Goal: Task Accomplishment & Management: Manage account settings

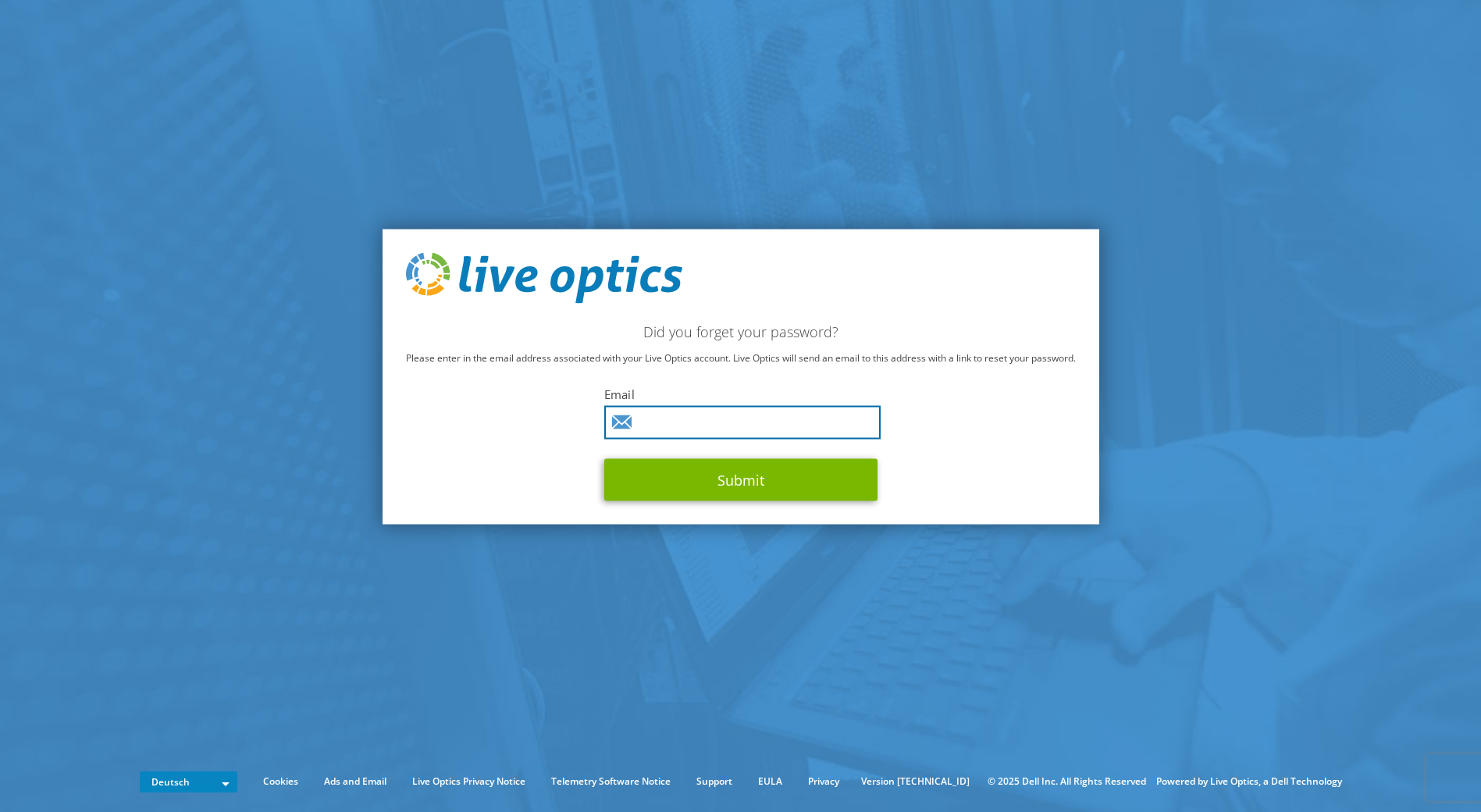
click at [772, 411] on input "text" at bounding box center [742, 422] width 276 height 33
type input "Sandra.berger@convergetp.de"
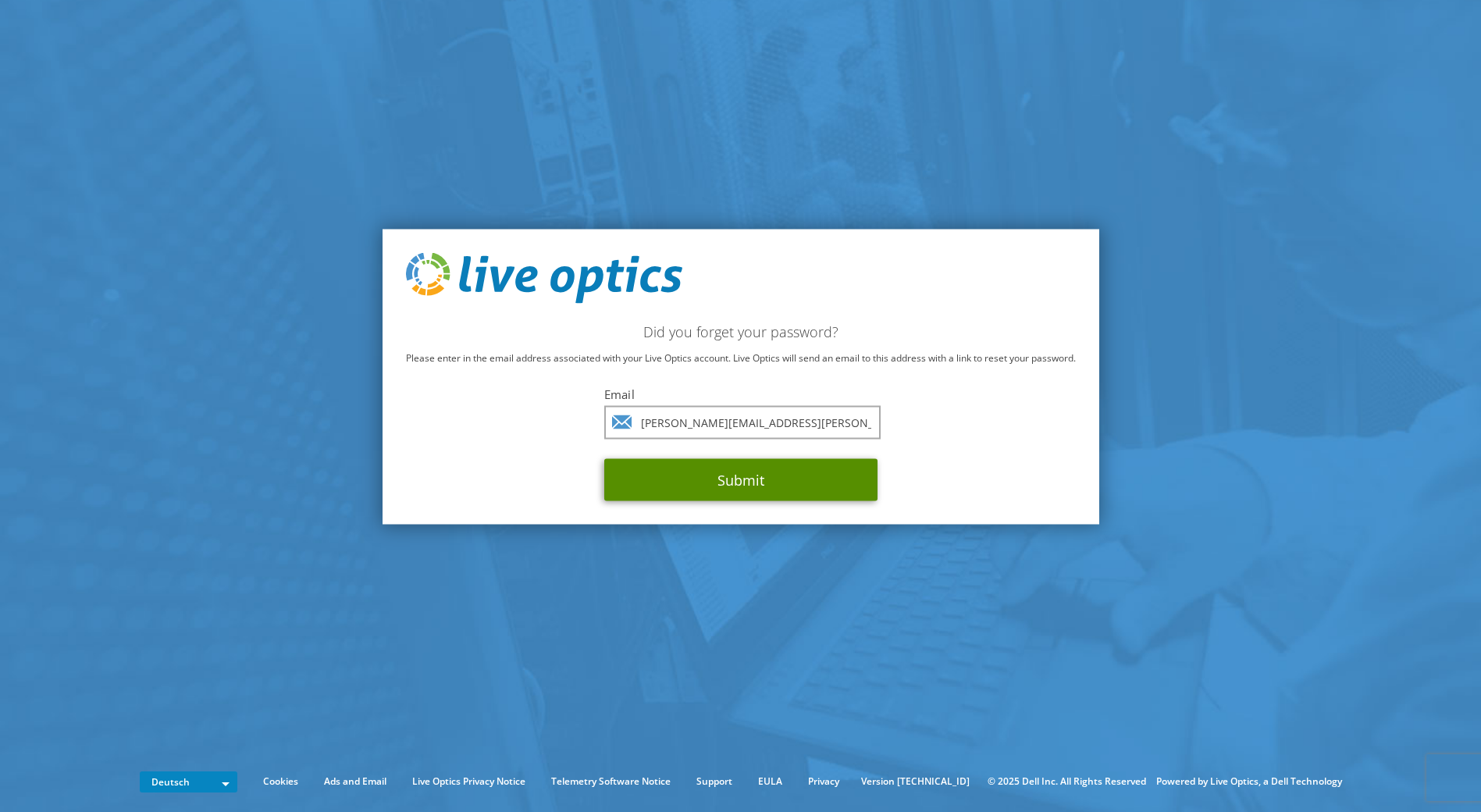
click at [749, 468] on button "Submit" at bounding box center [740, 479] width 273 height 42
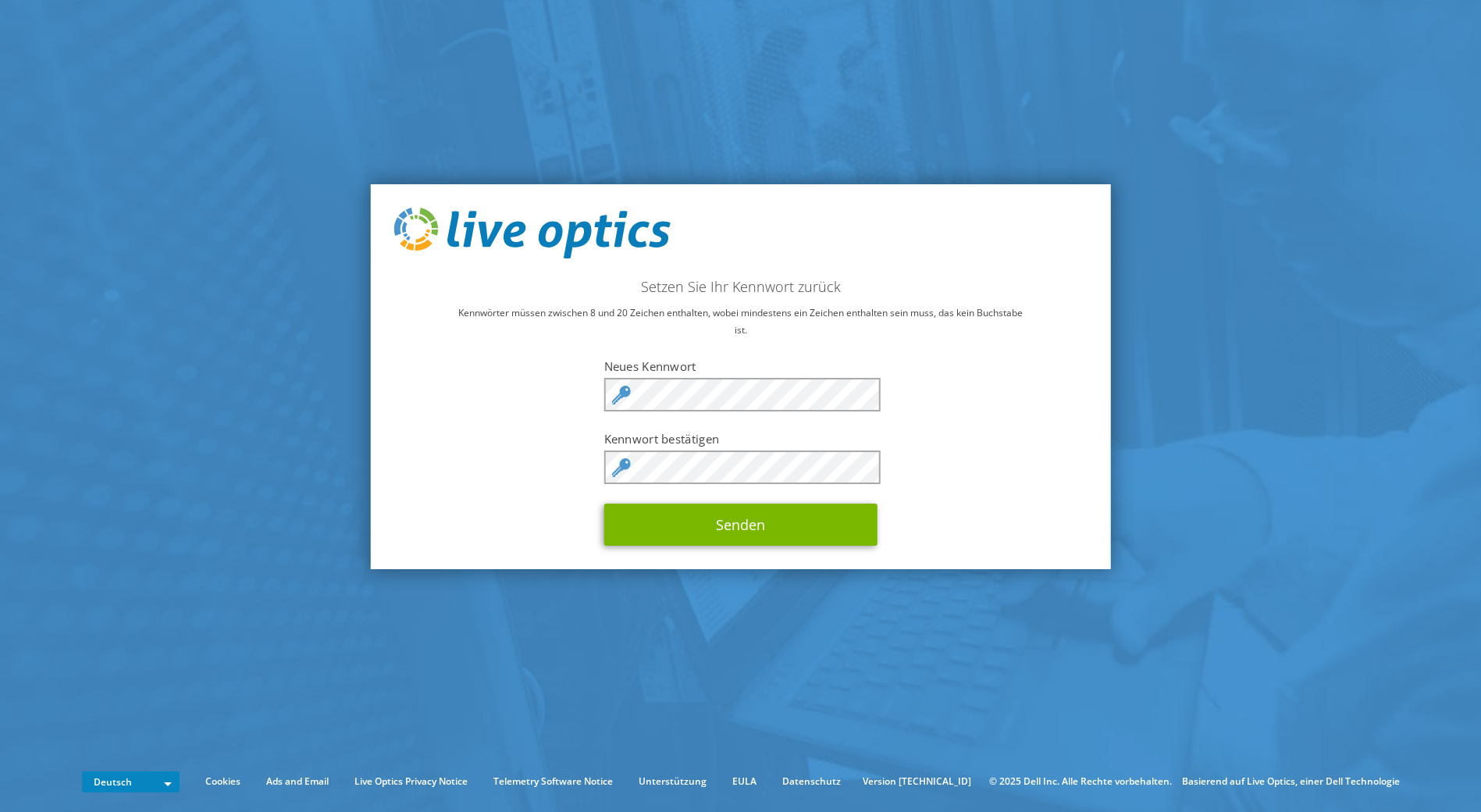
click at [559, 408] on div "Setzen Sie Ihr Kennwort zurück Kennwörter müssen zwischen 8 und 20 Zeichen enth…" at bounding box center [740, 376] width 740 height 385
click at [792, 529] on button "Senden" at bounding box center [740, 524] width 273 height 42
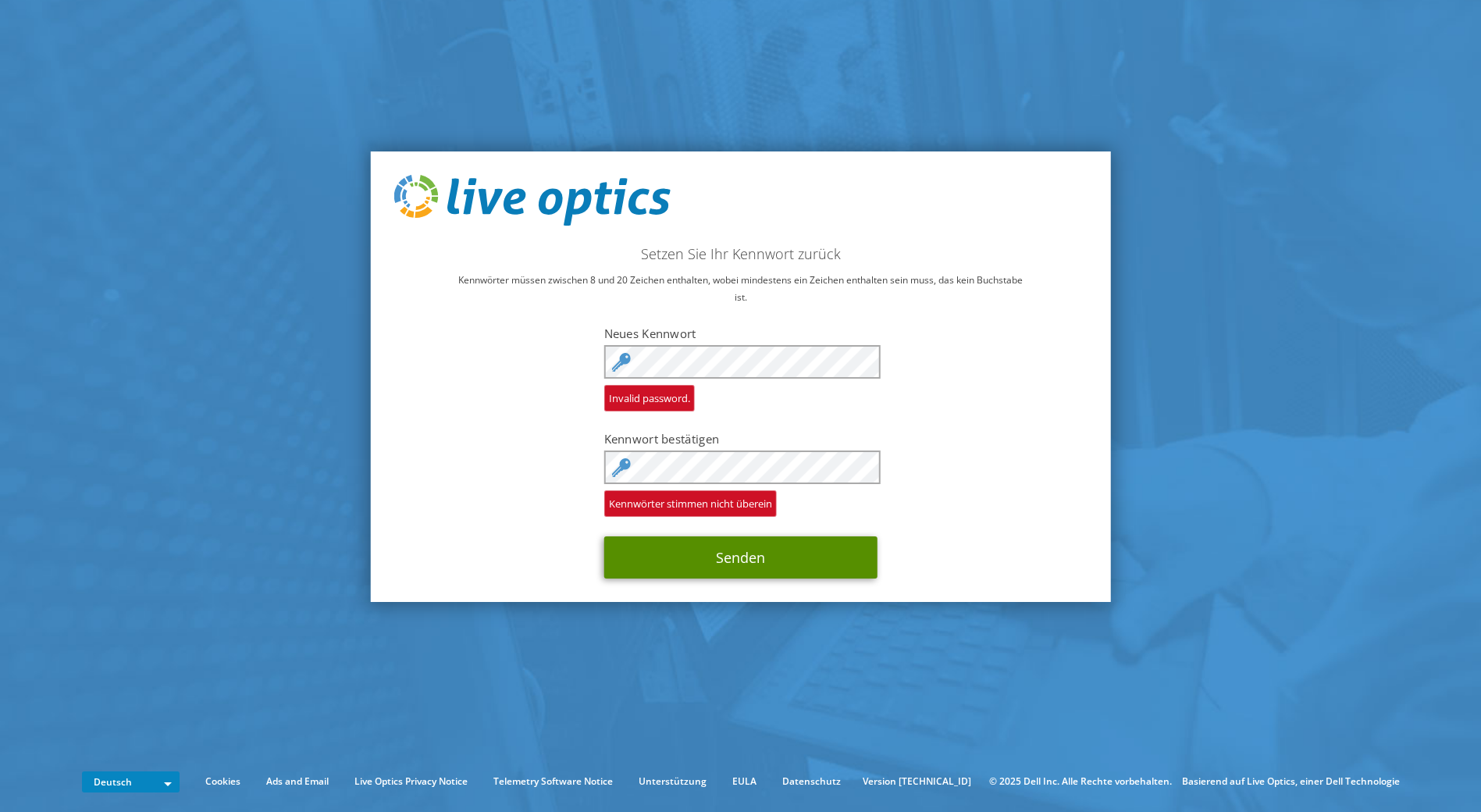
click at [786, 559] on button "Senden" at bounding box center [740, 557] width 273 height 42
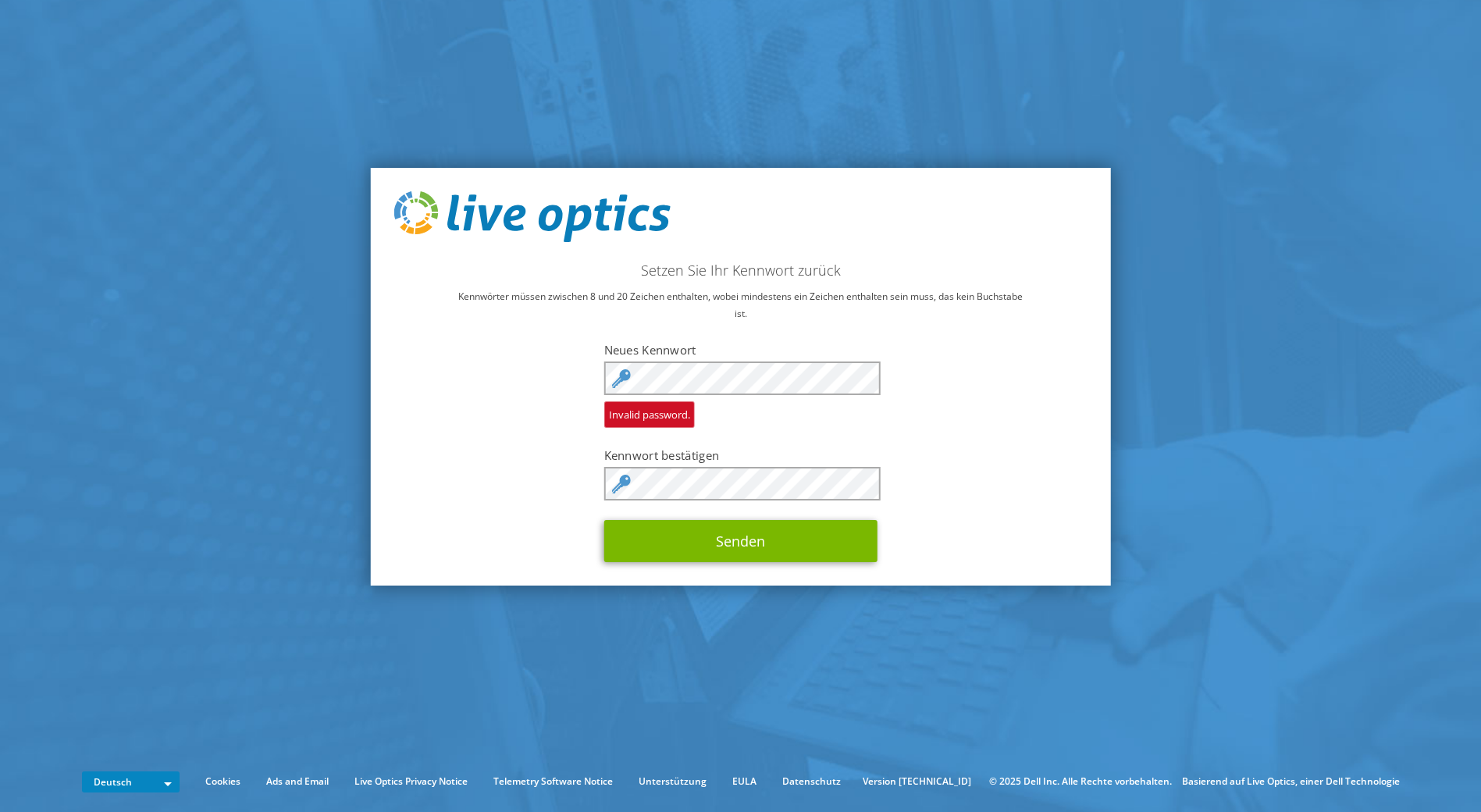
click at [756, 567] on div "Setzen Sie Ihr Kennwort zurück Kennwörter müssen zwischen 8 und 20 Zeichen enth…" at bounding box center [740, 376] width 740 height 419
click at [764, 551] on button "Senden" at bounding box center [740, 540] width 273 height 42
